Goal: Find specific page/section: Find specific page/section

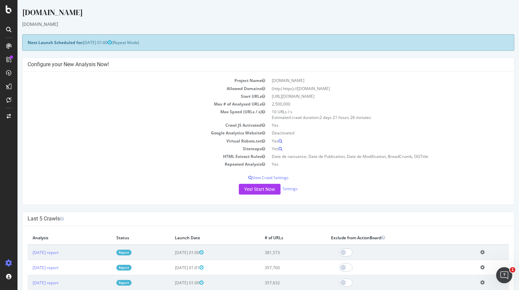
click at [10, 29] on icon at bounding box center [8, 29] width 5 height 5
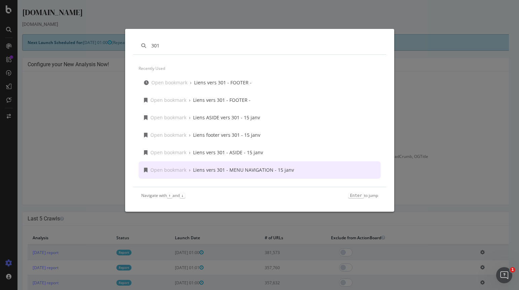
type input "301"
click at [272, 175] on div "Open bookmark › Liens vers 301 - MENU NAVIGATION - 15 janv" at bounding box center [260, 170] width 242 height 17
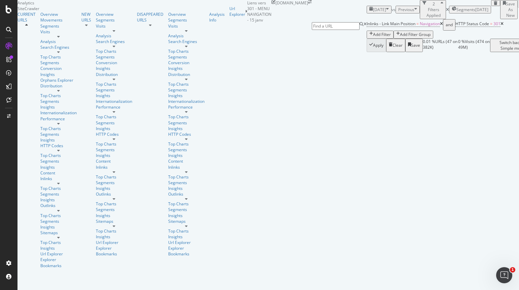
scroll to position [168, 0]
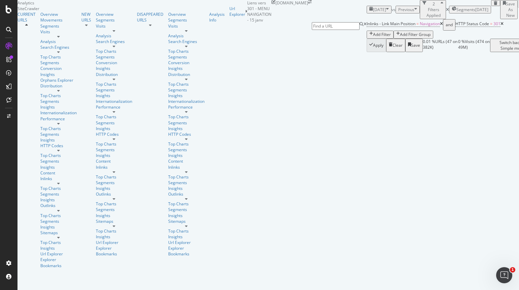
scroll to position [0, 0]
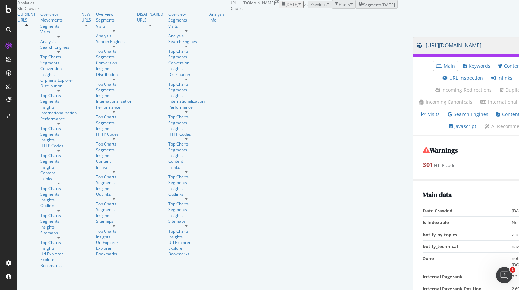
click at [417, 54] on link "[URL][DOMAIN_NAME]" at bounding box center [491, 45] width 149 height 17
